Goal: Check status: Check status

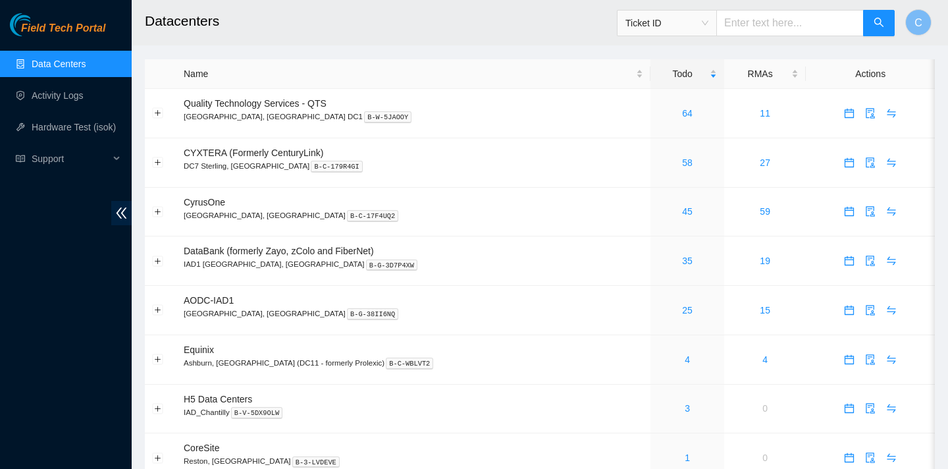
click at [769, 23] on input "text" at bounding box center [791, 23] width 148 height 26
paste input "B-W-124VOB"
type input "B-W-124VOB"
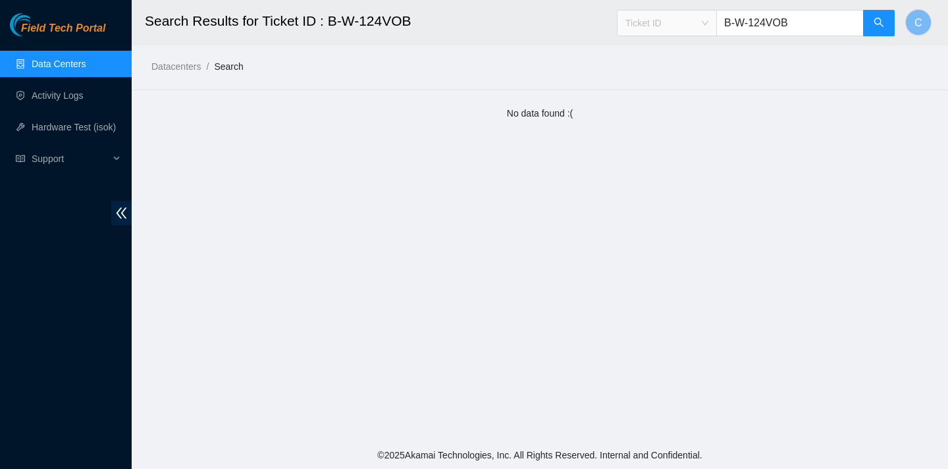
click at [684, 23] on span "Ticket ID" at bounding box center [667, 23] width 83 height 20
click at [835, 20] on input "B-W-124VOB" at bounding box center [791, 23] width 148 height 26
type input "B-W-124VOB2"
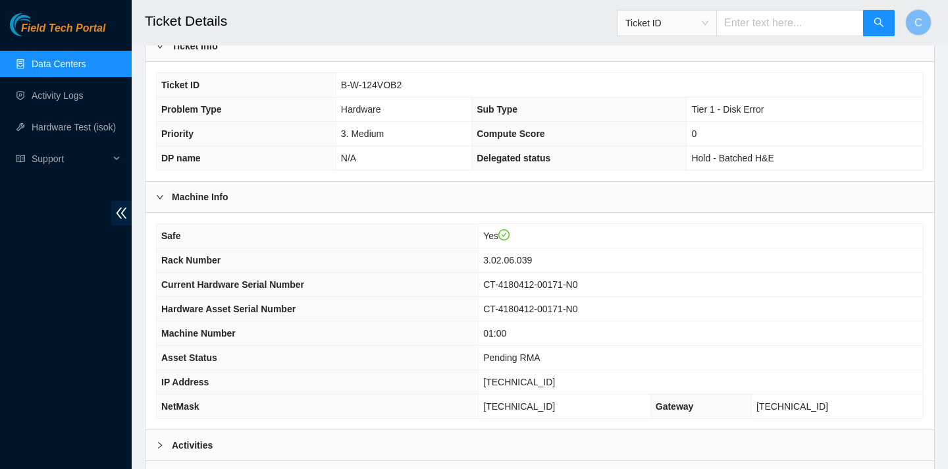
scroll to position [395, 0]
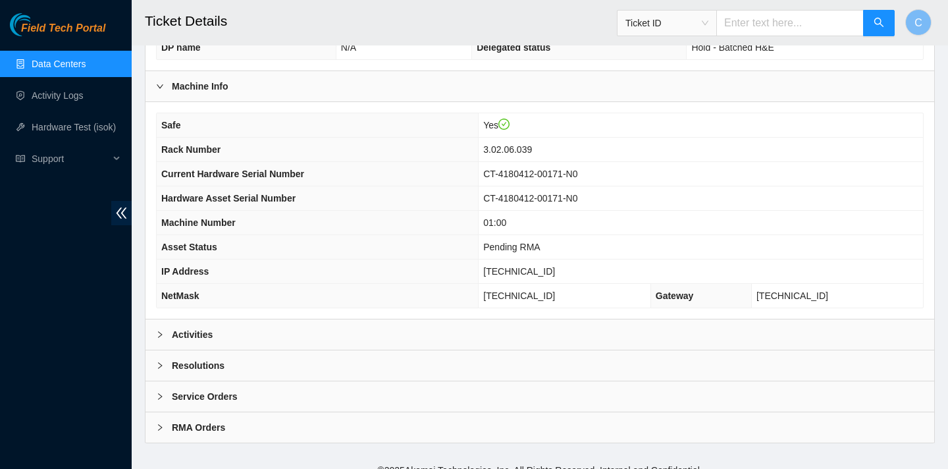
click at [541, 330] on div "Activities" at bounding box center [540, 334] width 789 height 30
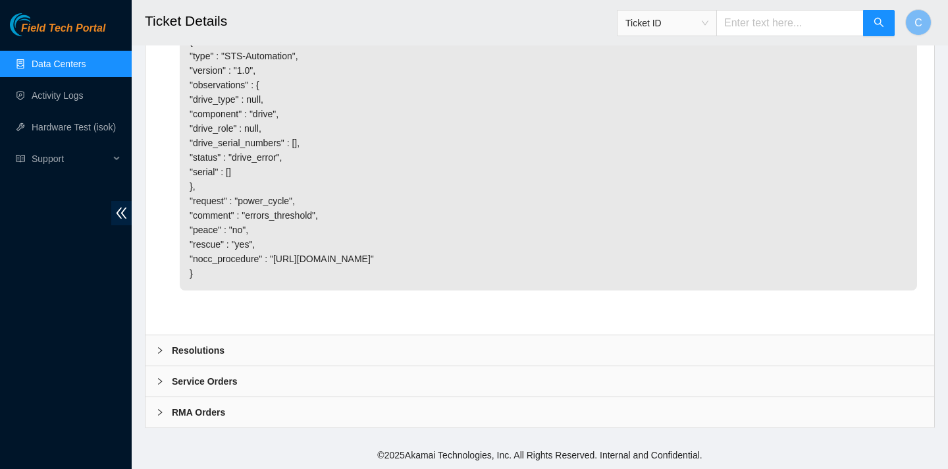
scroll to position [1208, 0]
click at [471, 345] on div "Resolutions" at bounding box center [540, 350] width 789 height 30
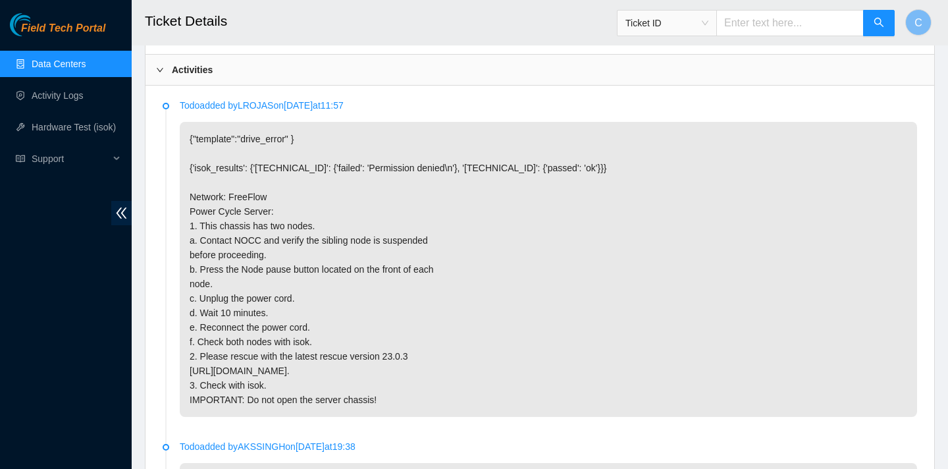
scroll to position [659, 0]
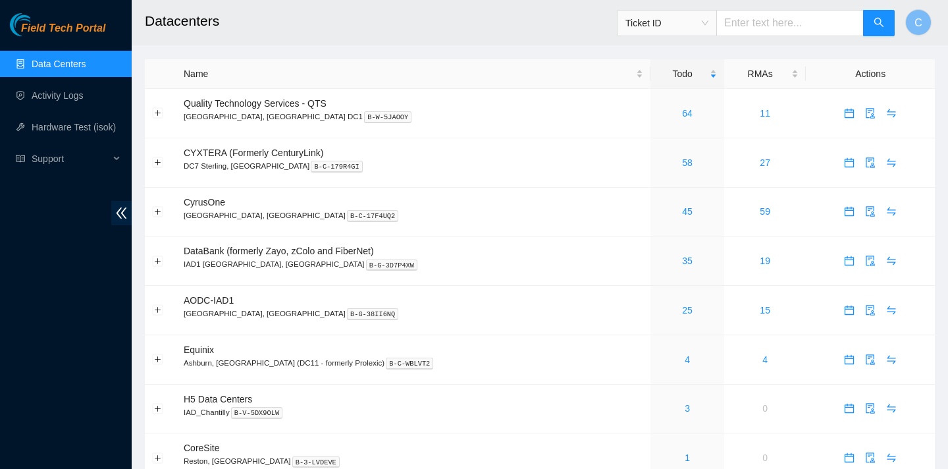
click at [752, 20] on input "text" at bounding box center [791, 23] width 148 height 26
paste input "B-W-10L8VDL"
type input "B-W-10L8VDL"
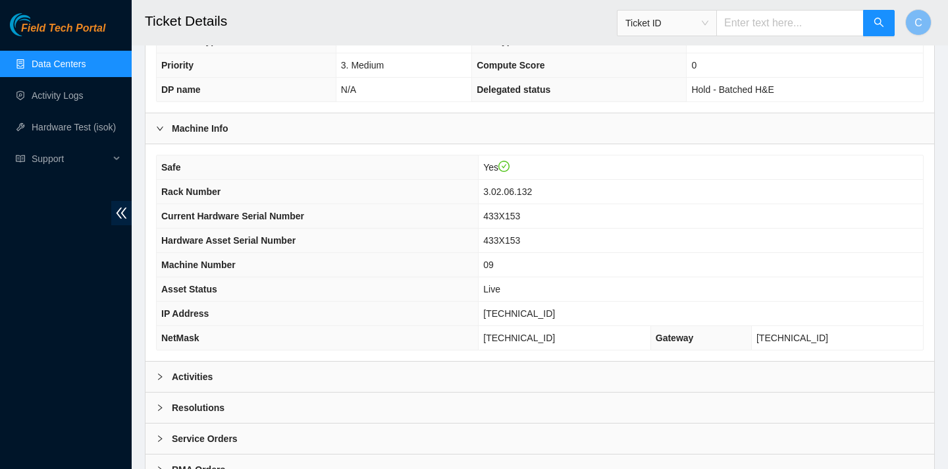
scroll to position [410, 0]
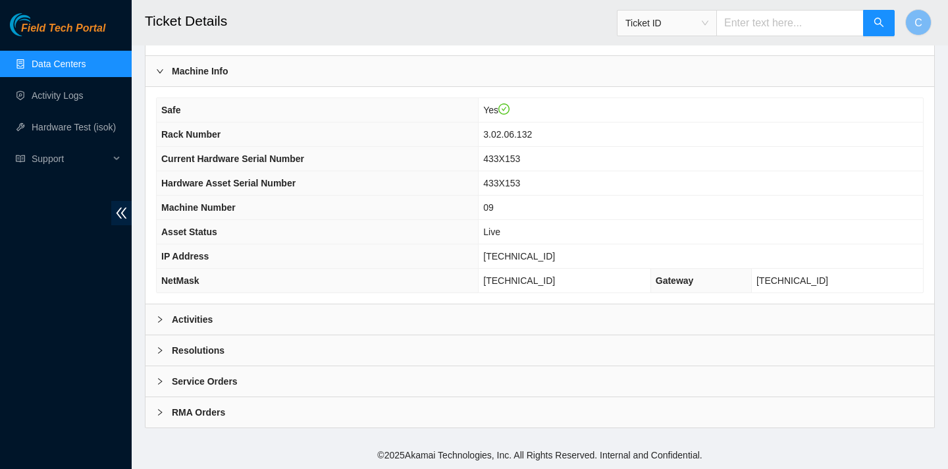
click at [356, 313] on div "Activities" at bounding box center [540, 319] width 789 height 30
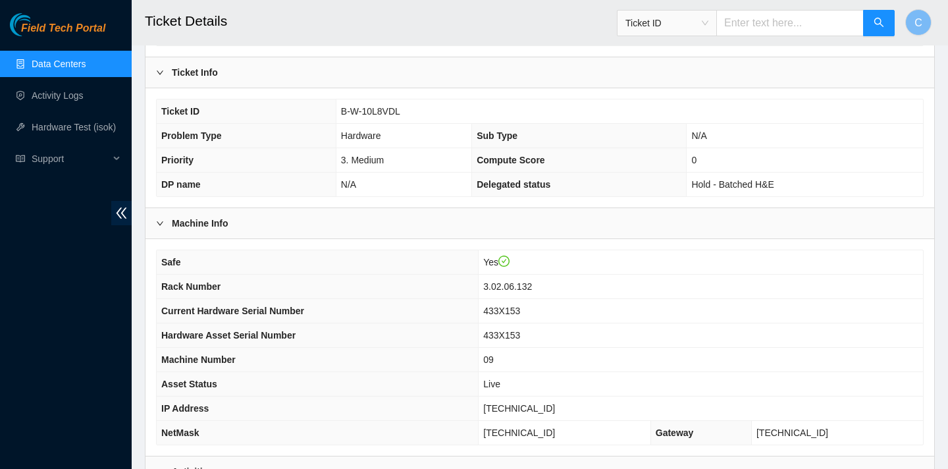
scroll to position [289, 0]
